Goal: Find specific page/section: Find specific page/section

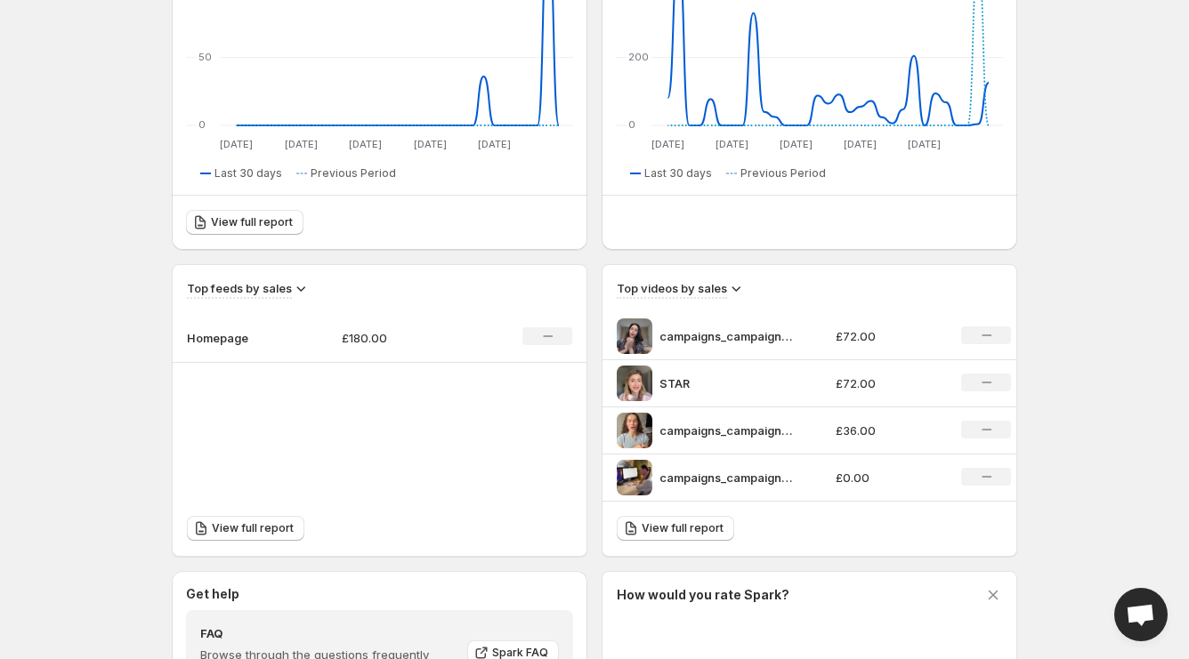
scroll to position [350, 0]
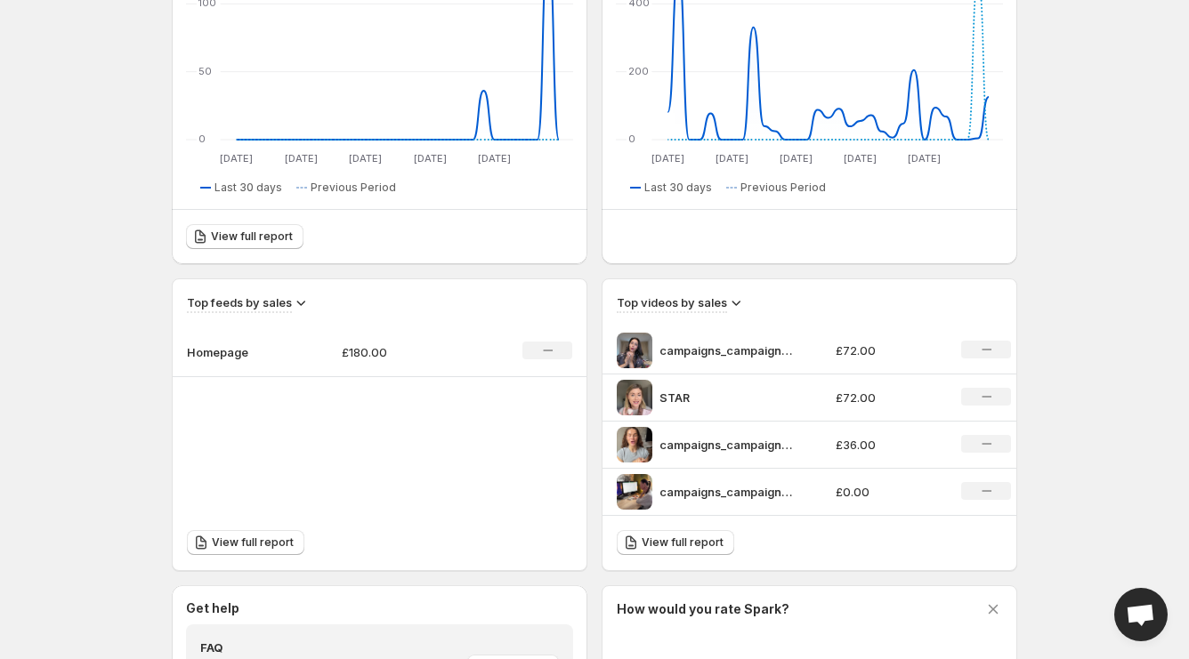
click at [817, 293] on div "Top videos by sales" at bounding box center [810, 296] width 414 height 34
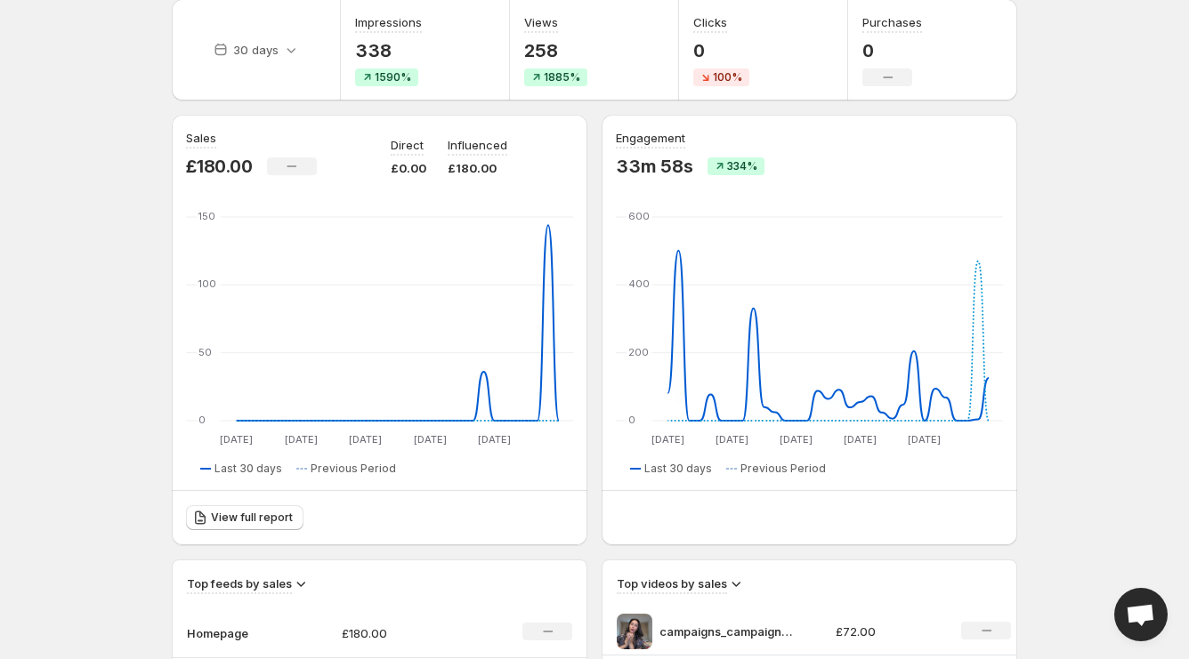
scroll to position [0, 0]
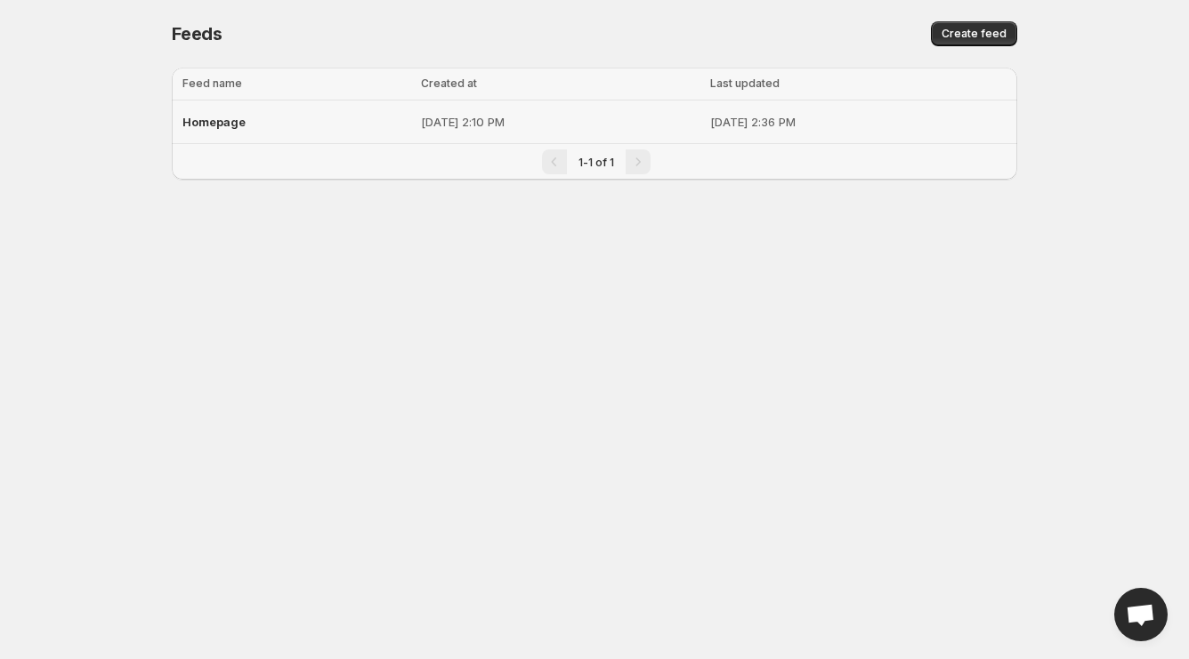
click at [319, 123] on div "Homepage" at bounding box center [296, 122] width 228 height 32
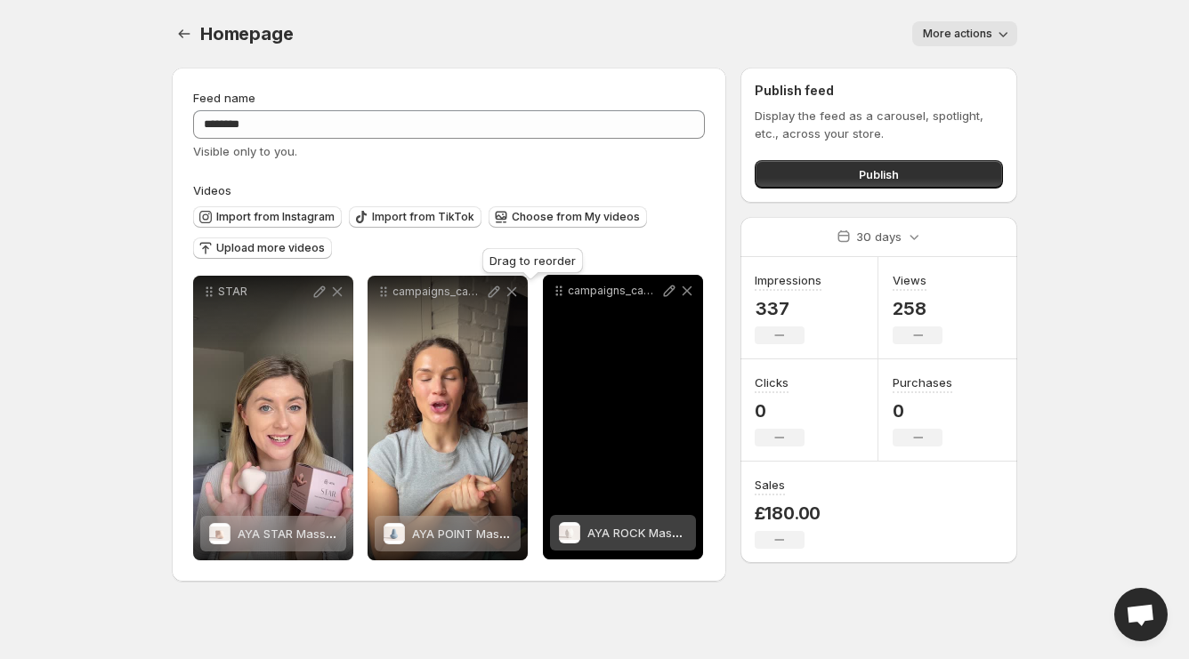
drag, startPoint x: 0, startPoint y: 0, endPoint x: 556, endPoint y: 290, distance: 627.3
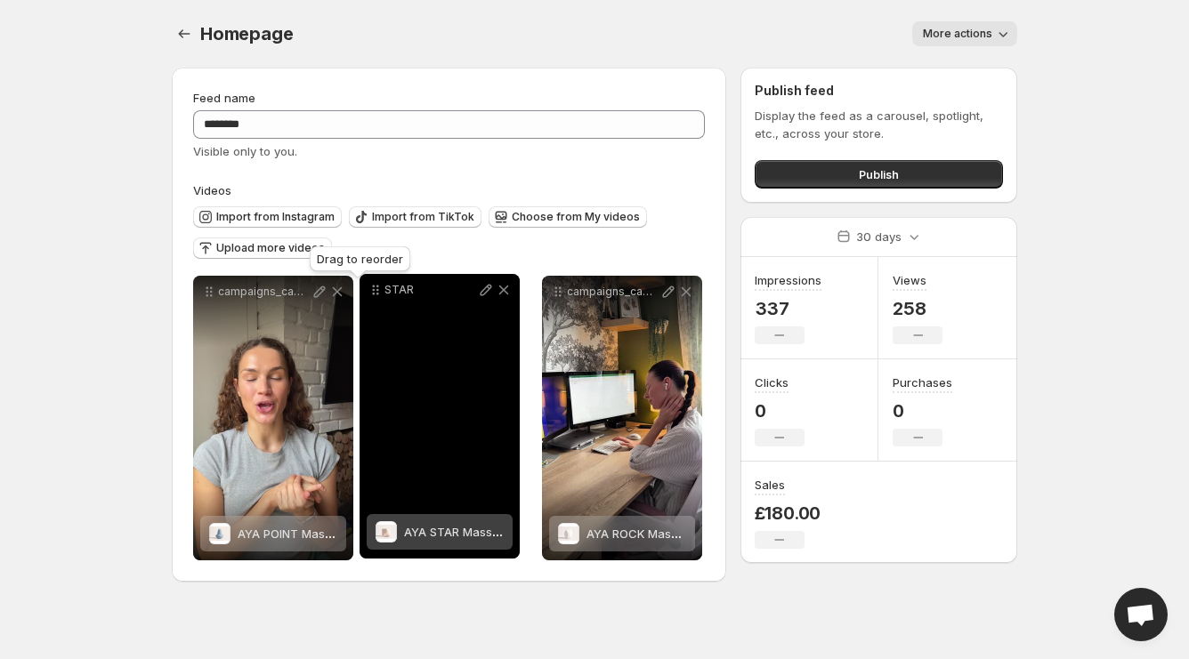
drag, startPoint x: 556, startPoint y: 290, endPoint x: 371, endPoint y: 294, distance: 185.1
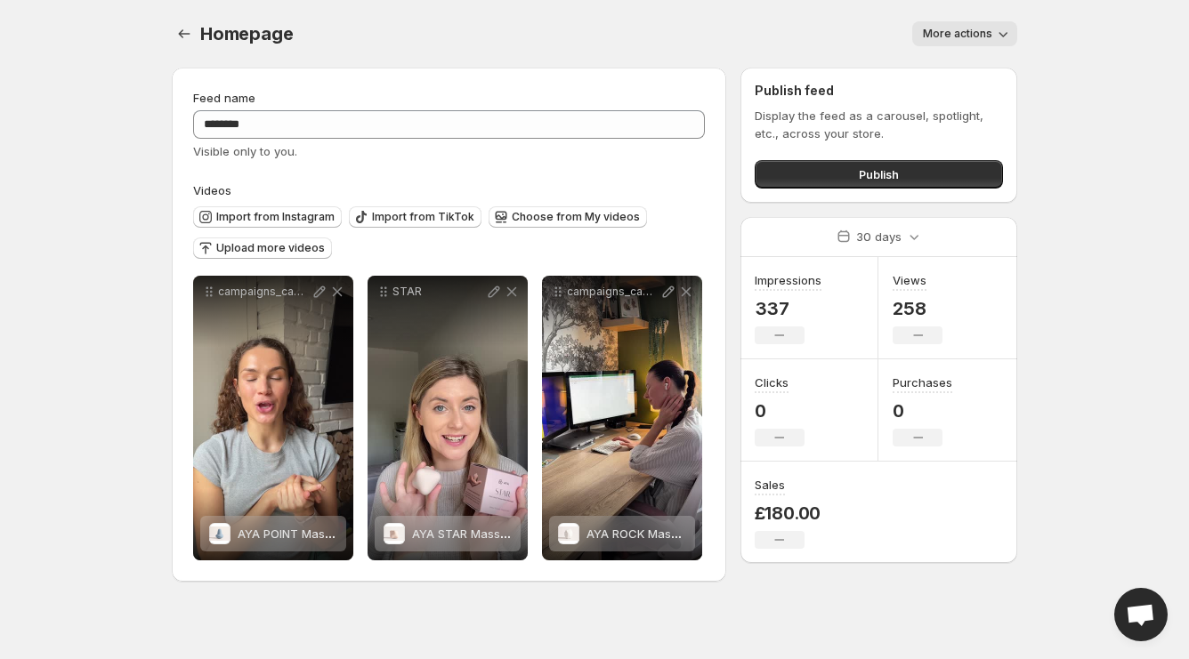
click at [77, 5] on body "**********" at bounding box center [594, 329] width 1189 height 659
